Goal: Check status: Check status

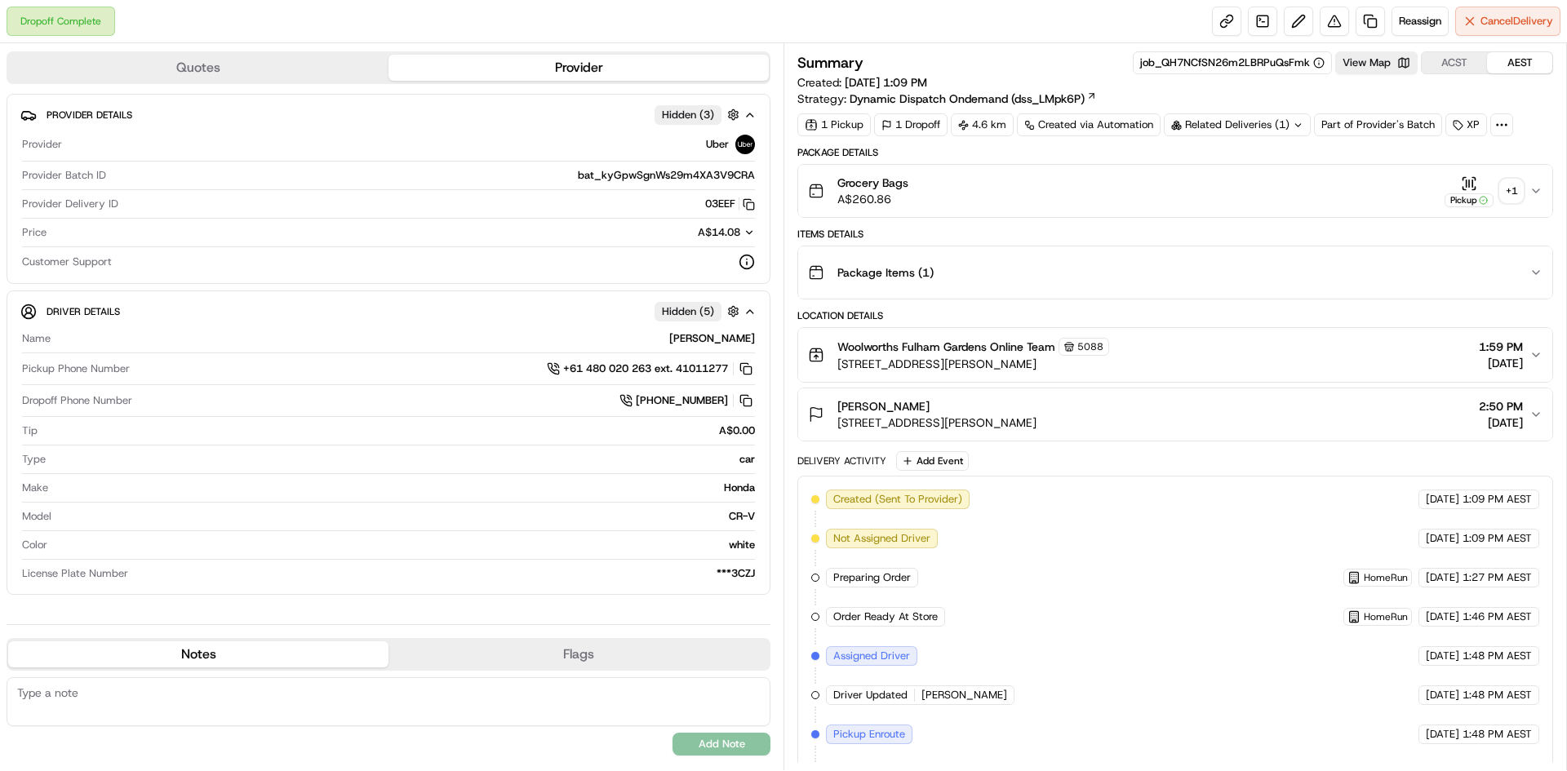
click at [1504, 197] on div "+ 1" at bounding box center [1511, 191] width 23 height 23
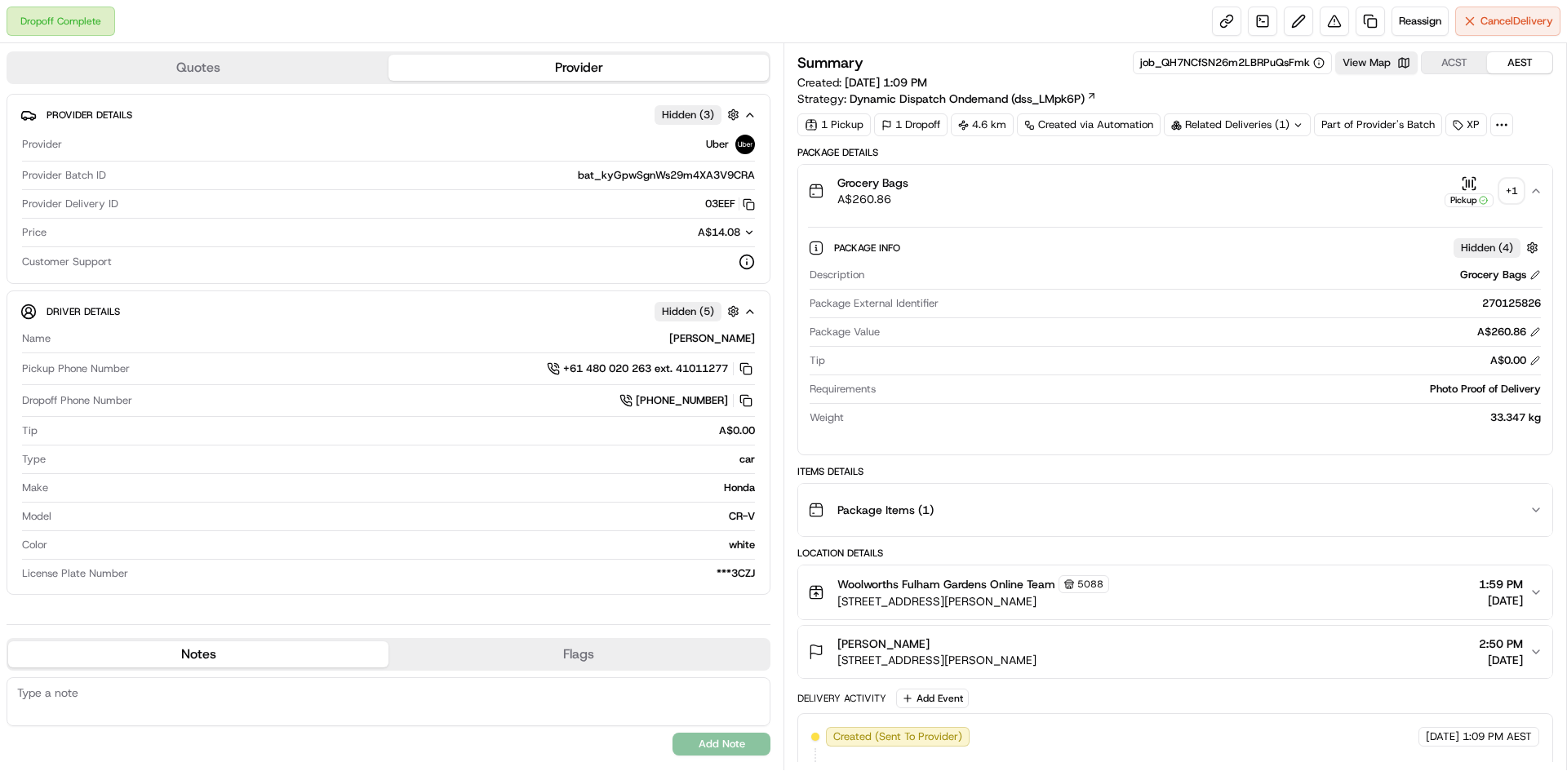
click at [1503, 192] on div "+ 1" at bounding box center [1511, 191] width 23 height 23
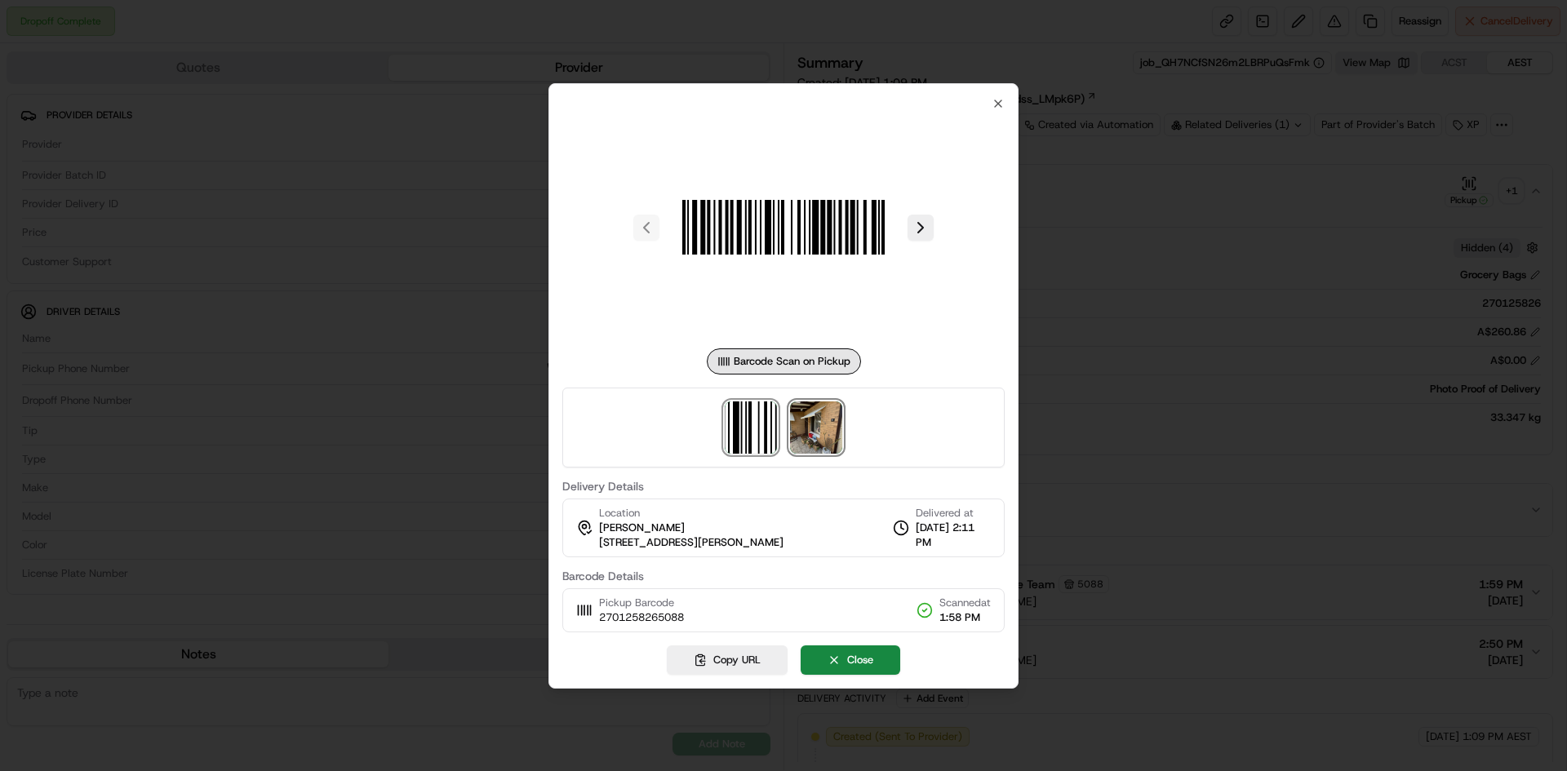
click at [833, 431] on img at bounding box center [816, 427] width 52 height 52
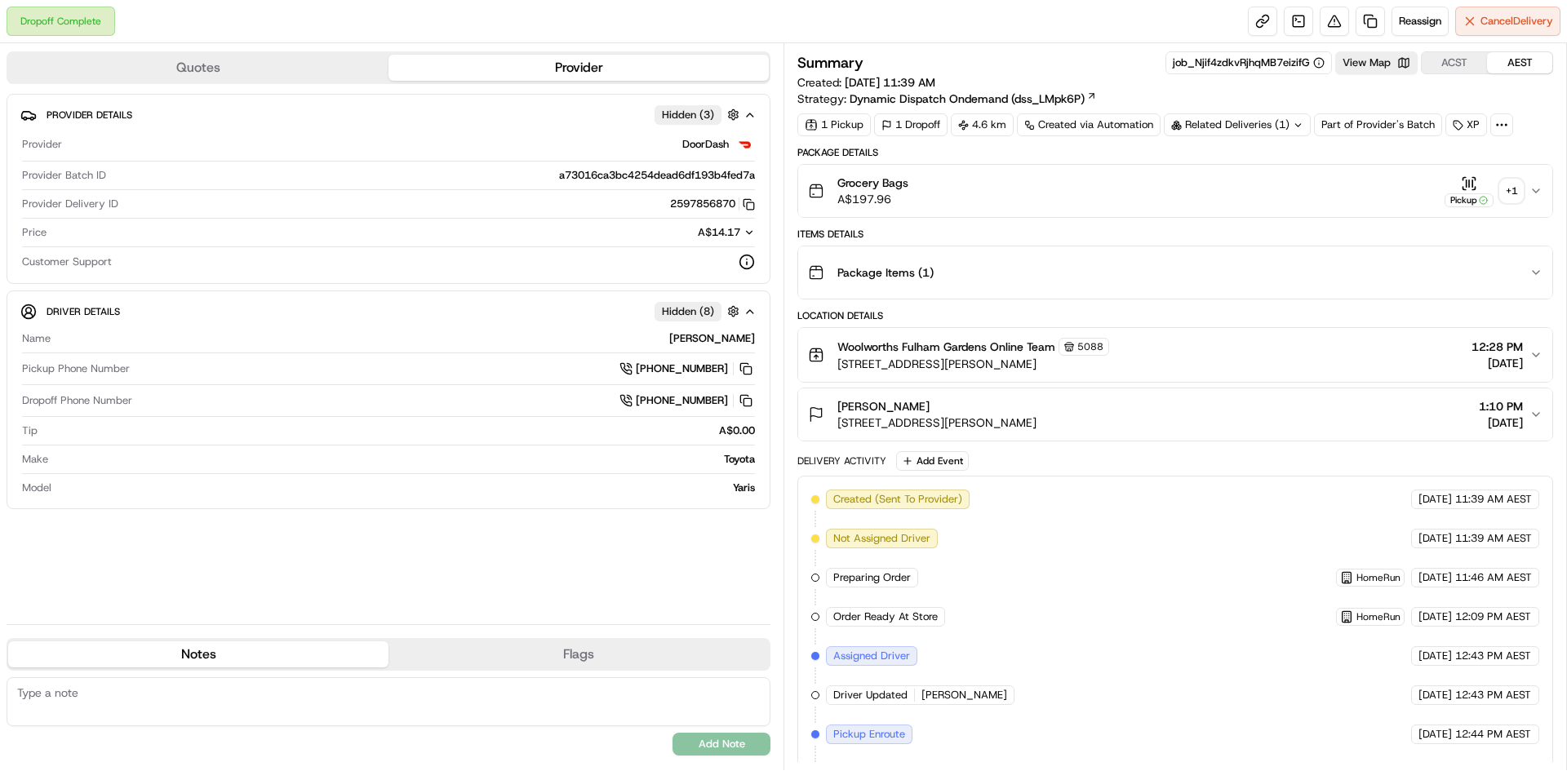
click at [1520, 193] on div "+ 1" at bounding box center [1511, 191] width 23 height 23
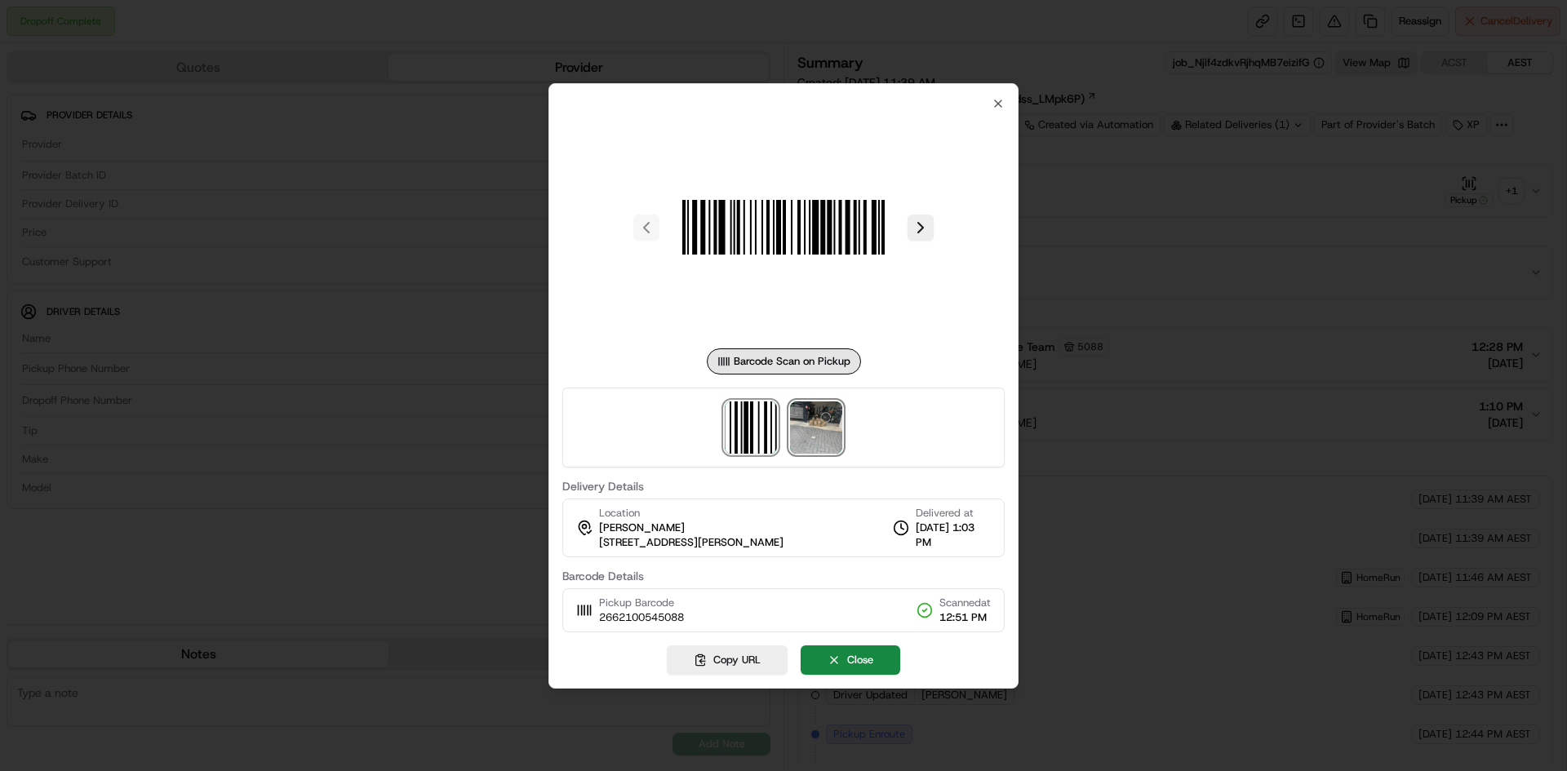
click at [820, 437] on img at bounding box center [816, 427] width 52 height 52
